Goal: Task Accomplishment & Management: Manage account settings

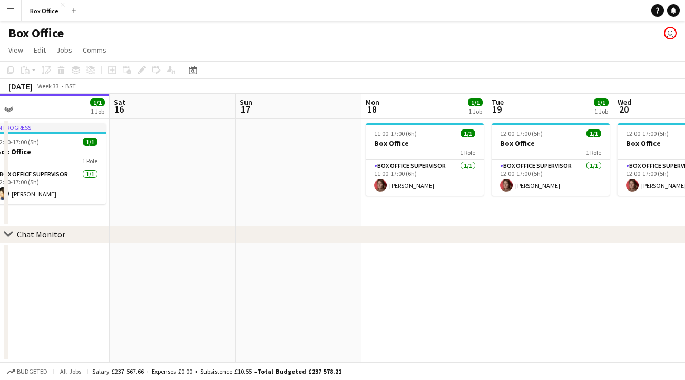
drag, startPoint x: 577, startPoint y: 252, endPoint x: 243, endPoint y: 226, distance: 335.4
click at [241, 229] on div "chevron-right Chat Monitor Tue 12 1/1 1 Job Wed 13 1/1 1 Job Thu 14 1/1 1 Job F…" at bounding box center [342, 228] width 685 height 269
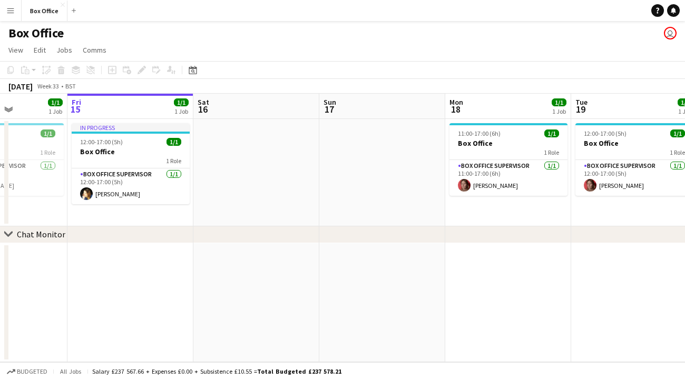
drag, startPoint x: 583, startPoint y: 246, endPoint x: 411, endPoint y: 273, distance: 173.8
click at [409, 286] on app-calendar-viewport "Tue 12 1/1 1 Job Wed 13 1/1 1 Job Thu 14 1/1 1 Job Fri 15 1/1 1 Job Sat 16 Sun …" at bounding box center [342, 228] width 685 height 269
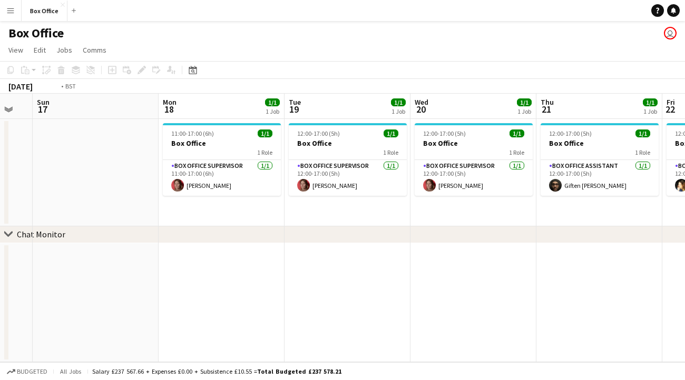
drag, startPoint x: 461, startPoint y: 252, endPoint x: 308, endPoint y: 244, distance: 153.5
click at [308, 246] on app-calendar-viewport "Thu 14 1/1 1 Job Fri 15 1/1 1 Job Sat 16 Sun 17 Mon 18 1/1 1 Job Tue 19 1/1 1 J…" at bounding box center [342, 228] width 685 height 269
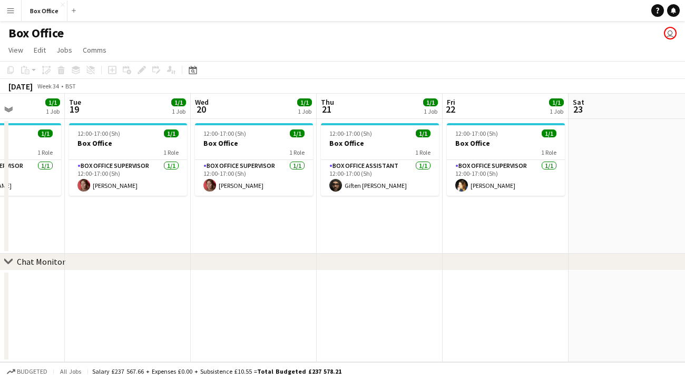
drag, startPoint x: 613, startPoint y: 219, endPoint x: 279, endPoint y: 232, distance: 334.7
click at [279, 232] on app-calendar-viewport "Sat 16 Sun 17 Mon 18 1/1 1 Job Tue 19 1/1 1 Job Wed 20 1/1 1 Job Thu 21 1/1 1 J…" at bounding box center [342, 228] width 685 height 269
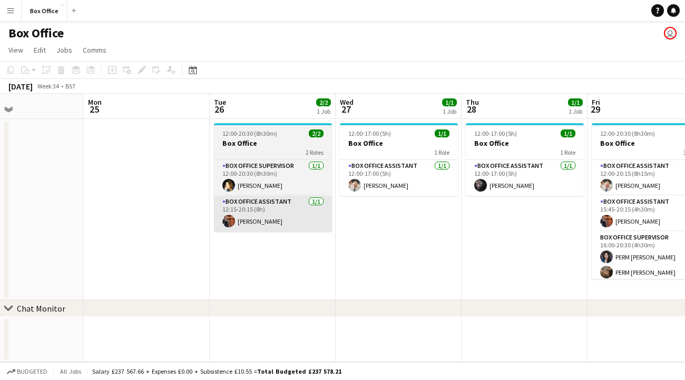
drag, startPoint x: 608, startPoint y: 235, endPoint x: 270, endPoint y: 227, distance: 338.2
click at [256, 237] on app-calendar-viewport "Thu 21 1/1 1 Job Fri 22 1/1 1 Job Sat 23 Sun 24 Mon 25 Tue 26 2/2 1 Job Wed 27 …" at bounding box center [342, 228] width 685 height 269
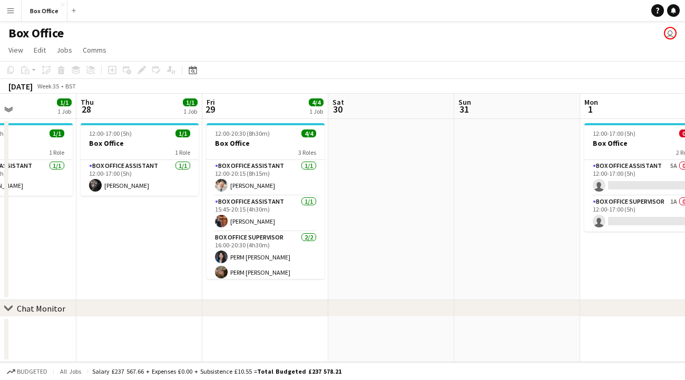
drag, startPoint x: 370, startPoint y: 243, endPoint x: 149, endPoint y: 232, distance: 220.9
click at [149, 232] on app-calendar-viewport "Mon 25 Tue 26 2/2 1 Job Wed 27 1/1 1 Job Thu 28 1/1 1 Job Fri 29 4/4 1 Job Sat …" at bounding box center [342, 228] width 685 height 269
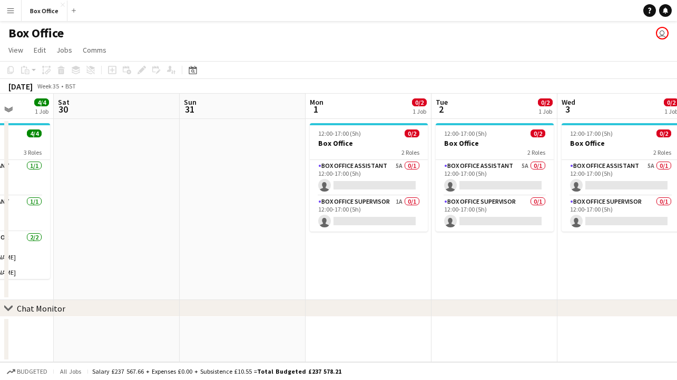
scroll to position [0, 359]
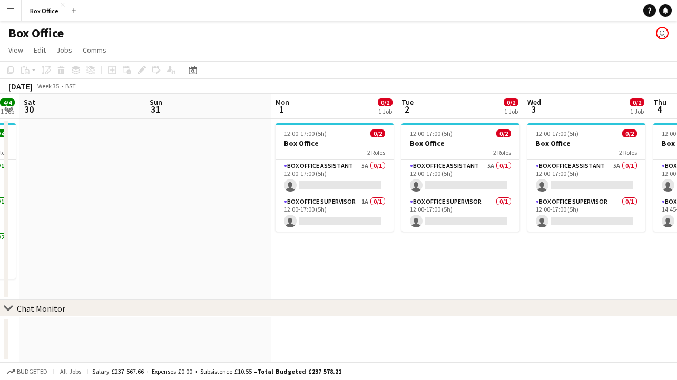
drag, startPoint x: 539, startPoint y: 238, endPoint x: 262, endPoint y: 243, distance: 277.6
click at [263, 247] on app-calendar-viewport "Wed 27 1/1 1 Job Thu 28 1/1 1 Job Fri 29 4/4 1 Job Sat 30 Sun 31 Mon 1 0/2 1 Jo…" at bounding box center [338, 228] width 677 height 269
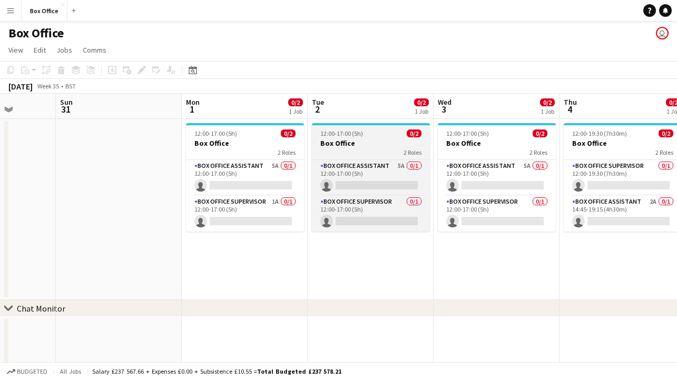
drag, startPoint x: 543, startPoint y: 284, endPoint x: 415, endPoint y: 127, distance: 202.5
click at [453, 278] on app-calendar-viewport "Wed 27 1/1 1 Job Thu 28 1/1 1 Job Fri 29 4/4 1 Job Sat 30 Sun 31 Mon 1 0/2 1 Jo…" at bounding box center [338, 255] width 677 height 322
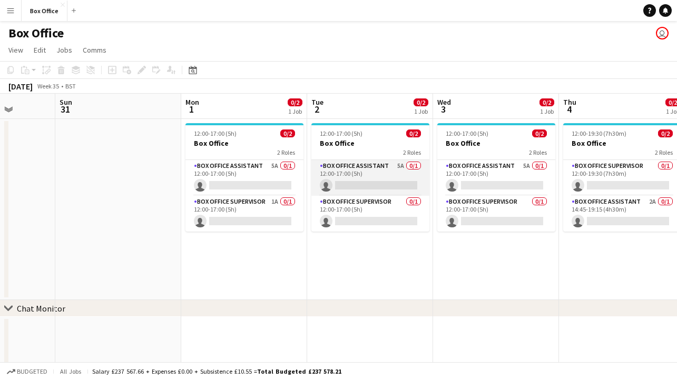
click at [386, 174] on app-card-role "Box Office Assistant 5A 0/1 12:00-17:00 (5h) single-neutral-actions" at bounding box center [370, 178] width 118 height 36
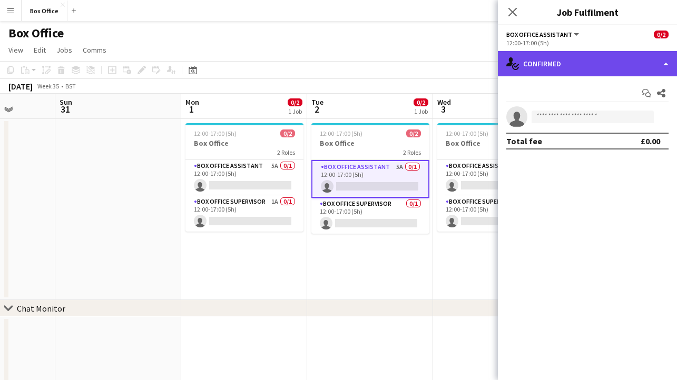
click at [663, 71] on div "single-neutral-actions-check-2 Confirmed" at bounding box center [587, 63] width 179 height 25
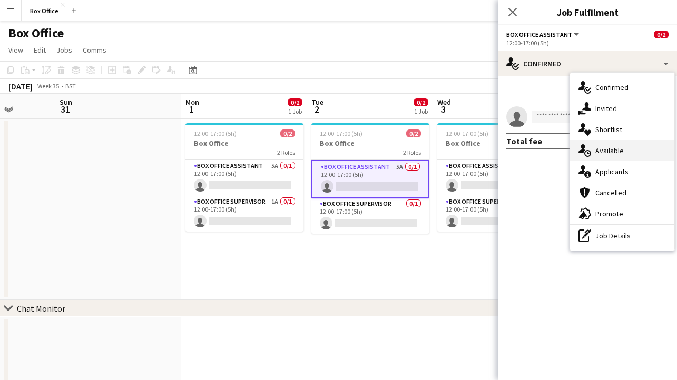
click at [622, 151] on div "single-neutral-actions-upload Available" at bounding box center [622, 150] width 104 height 21
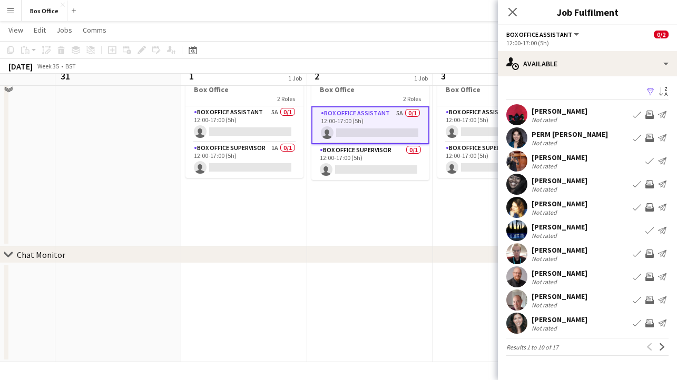
scroll to position [0, 0]
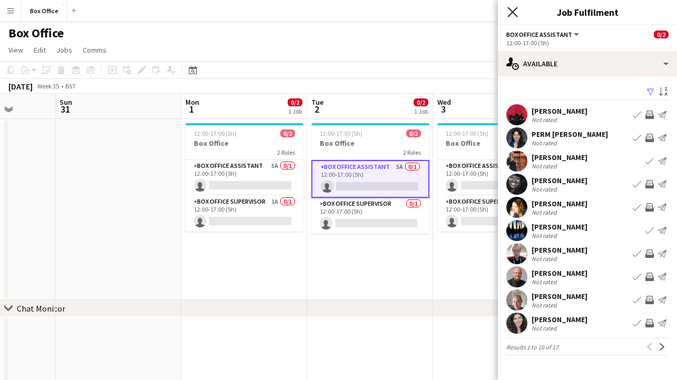
click at [511, 8] on icon "Close pop-in" at bounding box center [512, 12] width 10 height 10
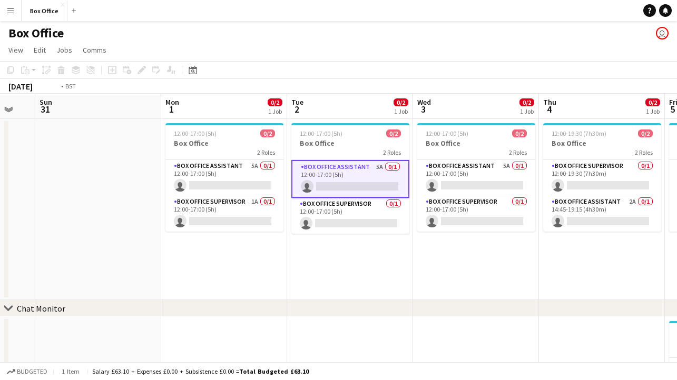
drag, startPoint x: 529, startPoint y: 275, endPoint x: 257, endPoint y: 279, distance: 272.3
click at [257, 279] on app-calendar-viewport "Wed 27 1/1 1 Job Thu 28 1/1 1 Job Fri 29 4/4 1 Job Sat 30 Sun 31 Mon 1 0/2 1 Jo…" at bounding box center [338, 255] width 677 height 322
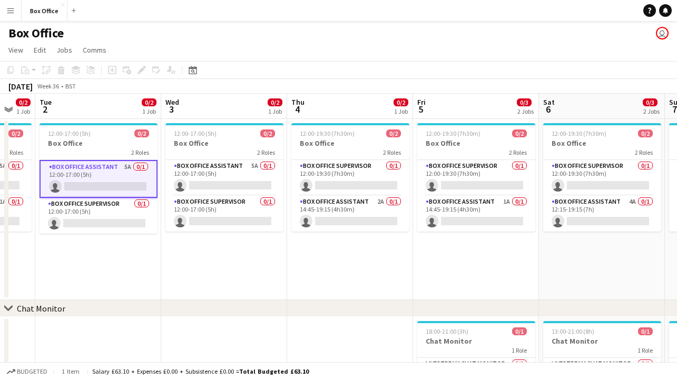
scroll to position [0, 469]
